Goal: Information Seeking & Learning: Learn about a topic

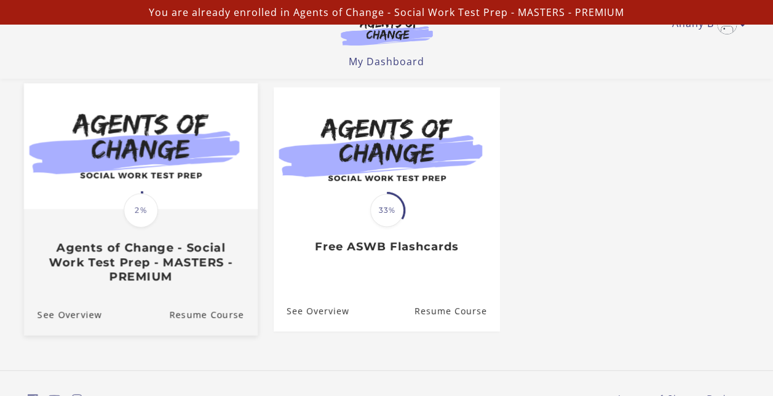
scroll to position [123, 0]
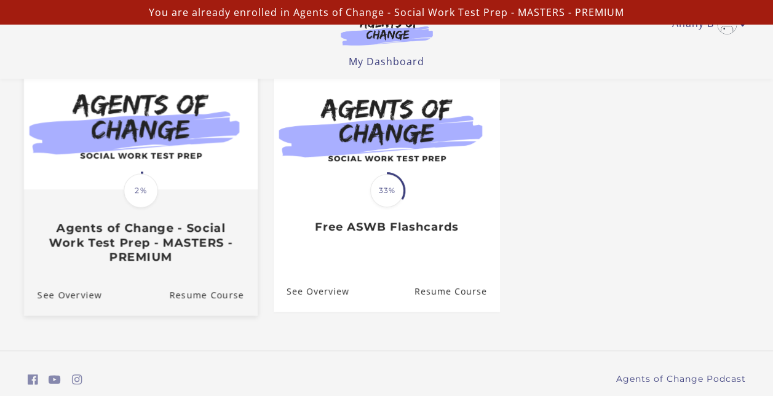
click at [113, 187] on img at bounding box center [140, 126] width 234 height 126
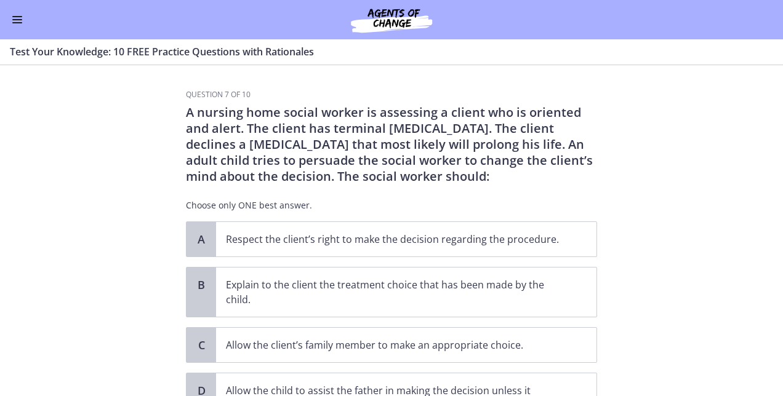
click at [10, 23] on button "Enable menu" at bounding box center [17, 19] width 15 height 15
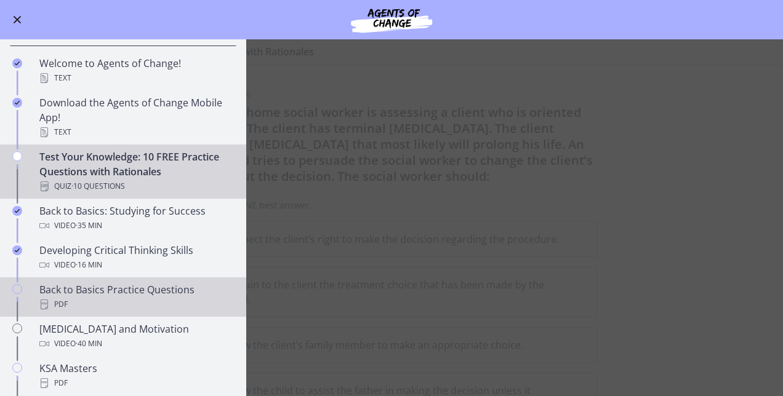
scroll to position [554, 0]
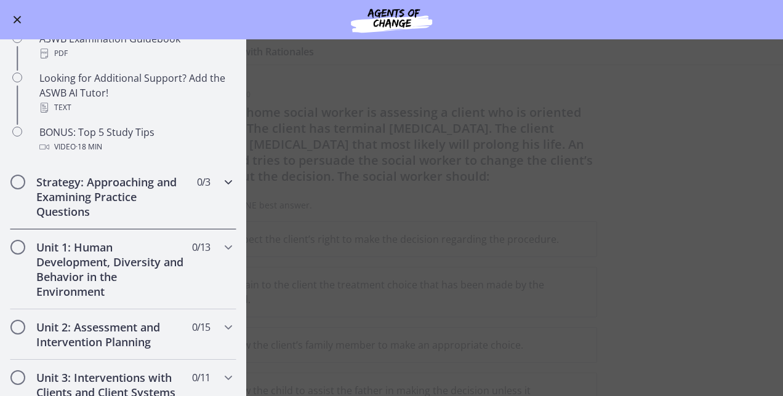
click at [100, 191] on h2 "Strategy: Approaching and Examining Practice Questions" at bounding box center [111, 197] width 150 height 44
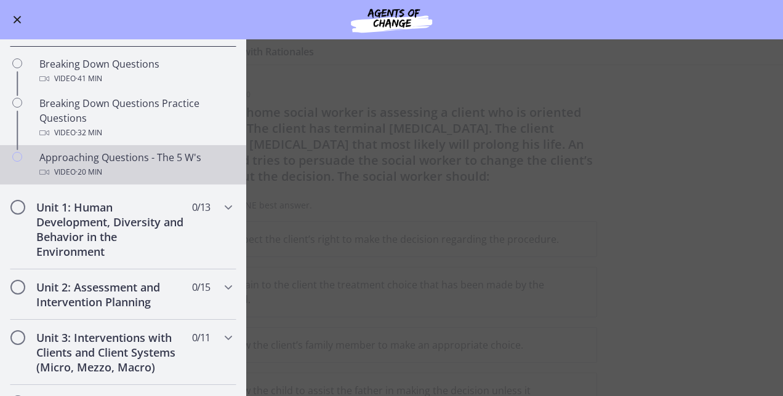
scroll to position [303, 0]
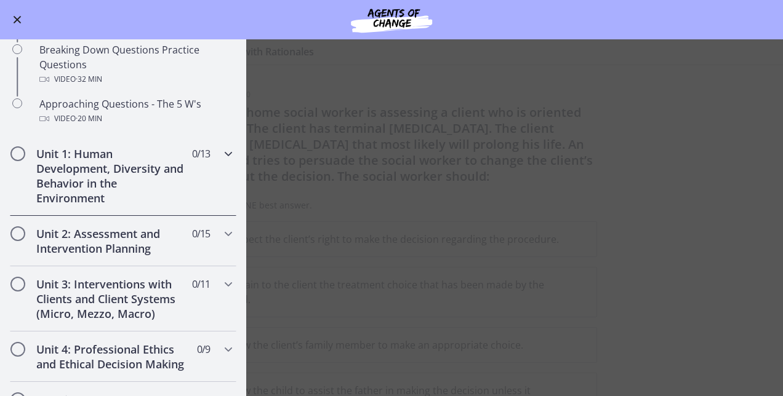
click at [216, 144] on div "Unit 1: Human Development, Diversity and Behavior in the Environment 0 / 13 Com…" at bounding box center [123, 176] width 226 height 80
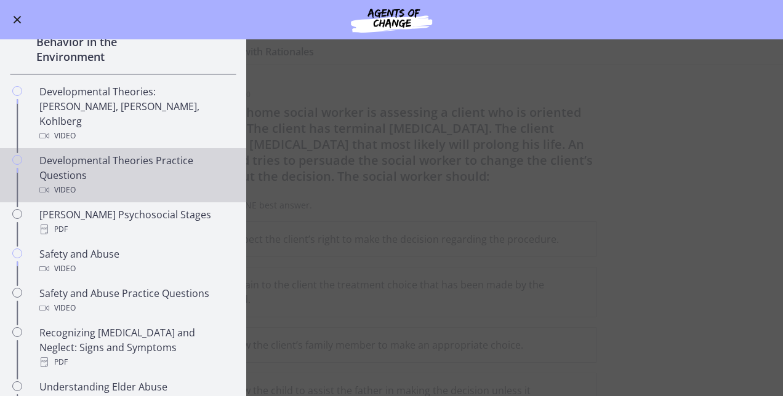
scroll to position [301, 0]
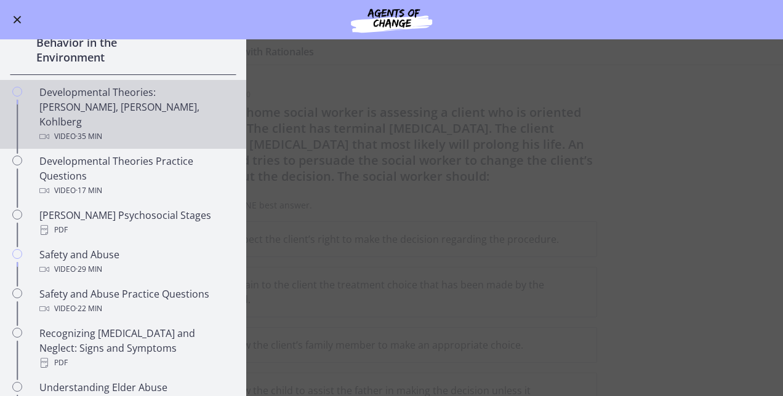
click at [130, 103] on div "Developmental Theories: [PERSON_NAME], [PERSON_NAME], Kohlberg Video · 35 min" at bounding box center [135, 114] width 192 height 59
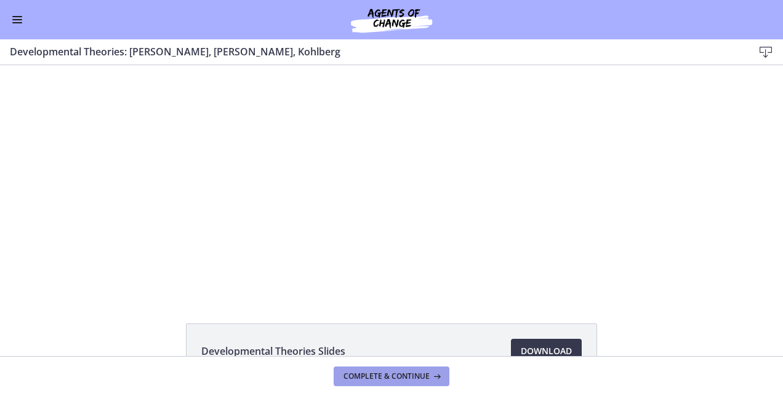
click at [413, 380] on span "Complete & continue" at bounding box center [386, 377] width 86 height 10
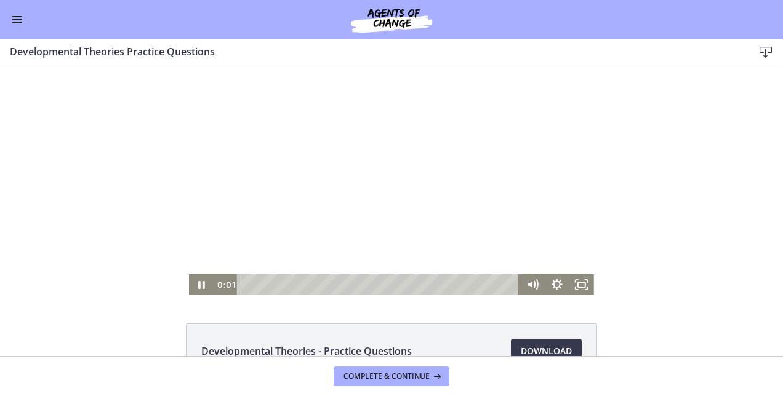
click at [302, 208] on div at bounding box center [391, 180] width 405 height 230
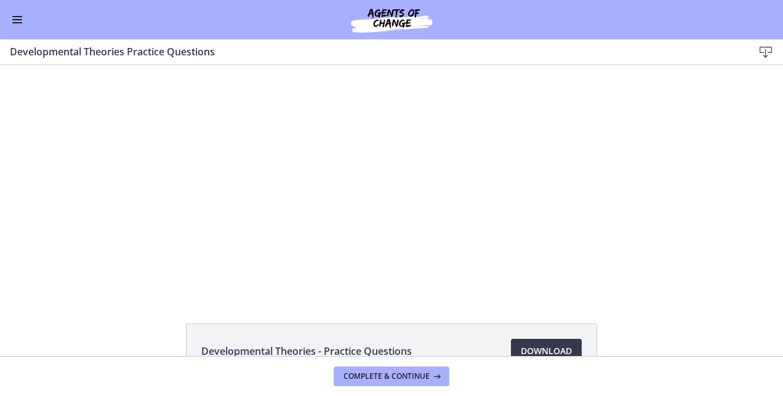
click at [23, 22] on button "Enable menu" at bounding box center [17, 19] width 15 height 15
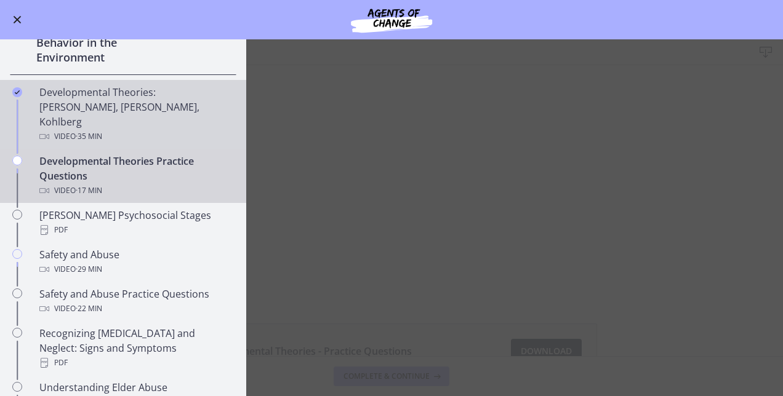
click at [100, 111] on div "Developmental Theories: [PERSON_NAME], [PERSON_NAME], Kohlberg Video · 35 min" at bounding box center [135, 114] width 192 height 59
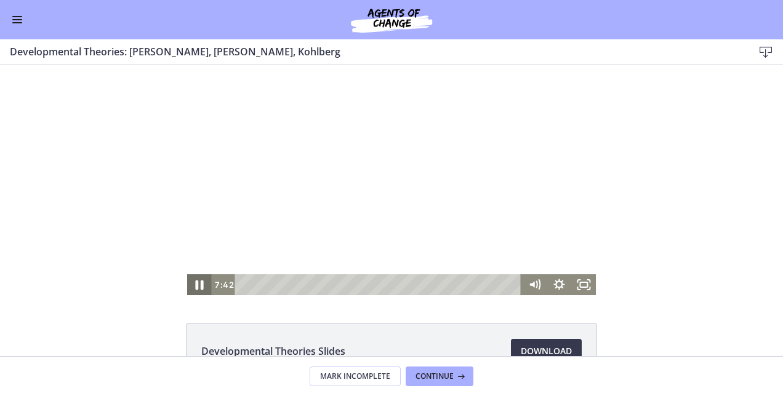
click at [201, 287] on icon "Pause" at bounding box center [200, 285] width 30 height 25
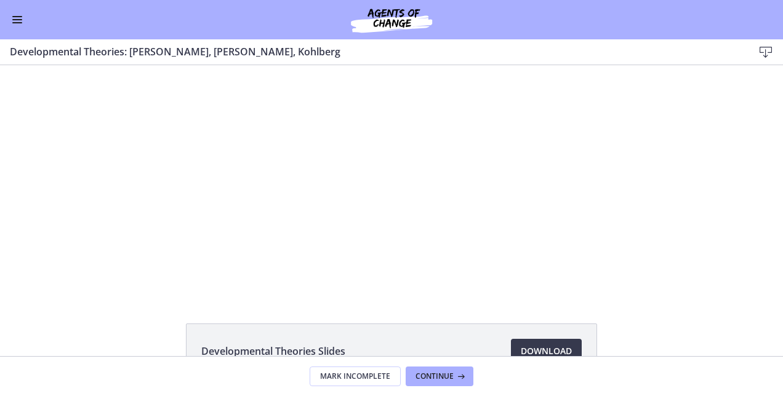
click at [18, 24] on button "Enable menu" at bounding box center [17, 19] width 15 height 15
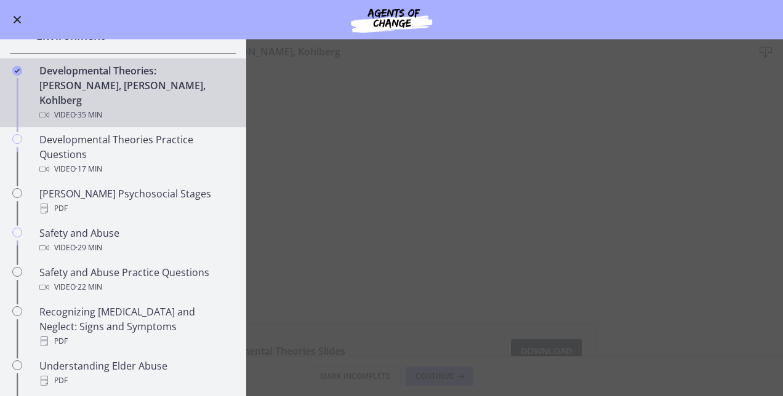
scroll to position [342, 0]
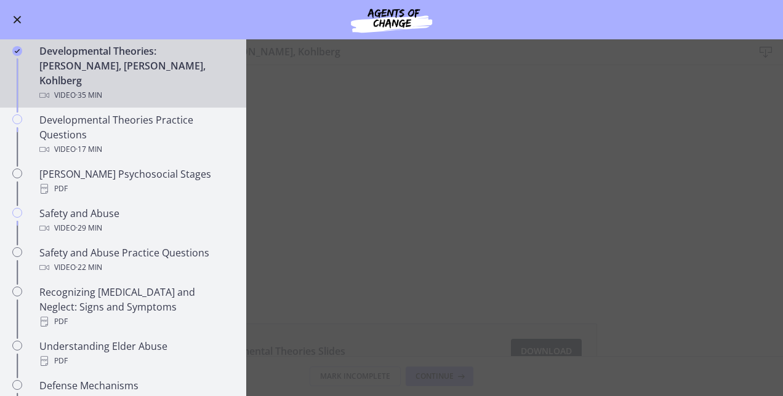
click at [318, 162] on main "Developmental Theories: [PERSON_NAME], [PERSON_NAME], Kohlberg Download Enable …" at bounding box center [391, 217] width 783 height 357
click at [103, 62] on div "Developmental Theories: [PERSON_NAME], [PERSON_NAME], Kohlberg Video · 35 min" at bounding box center [135, 73] width 192 height 59
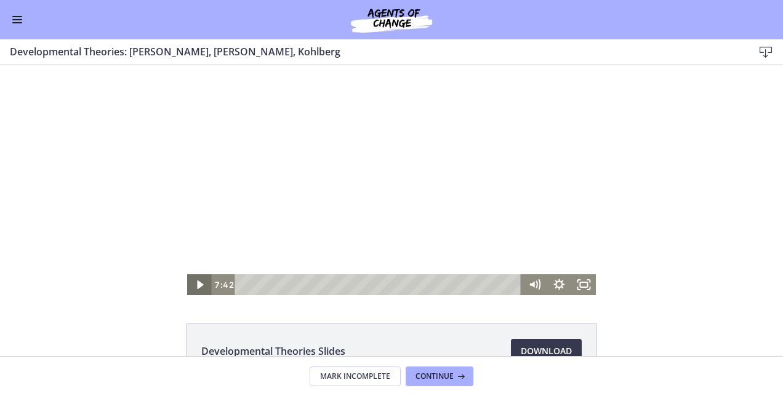
click at [197, 282] on icon "Play Video" at bounding box center [200, 285] width 6 height 9
click at [196, 289] on icon "Pause" at bounding box center [199, 285] width 7 height 8
